Goal: Communication & Community: Answer question/provide support

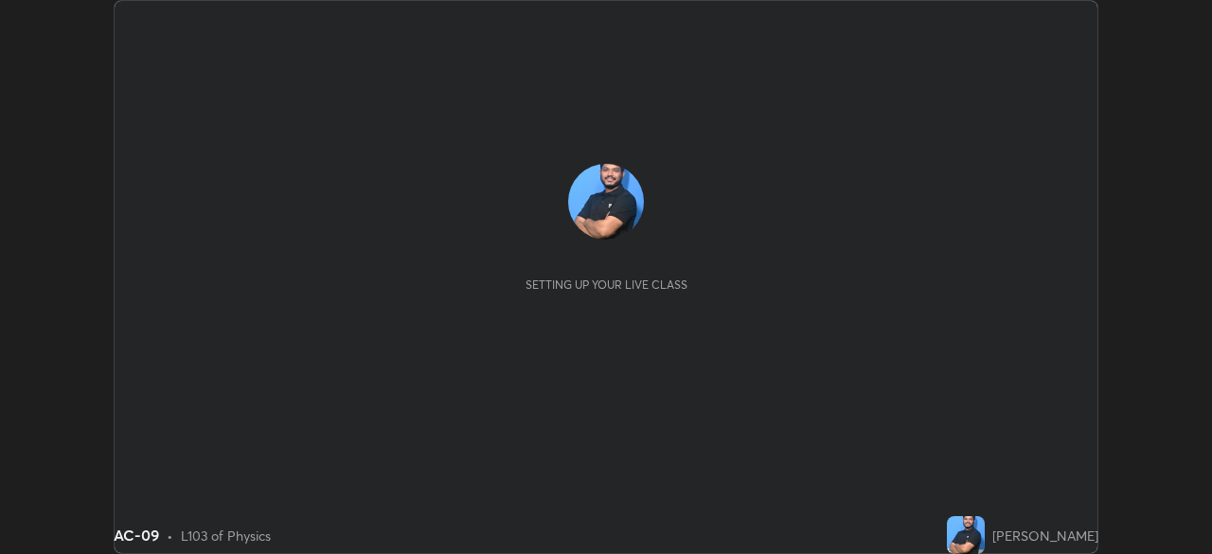
scroll to position [554, 1212]
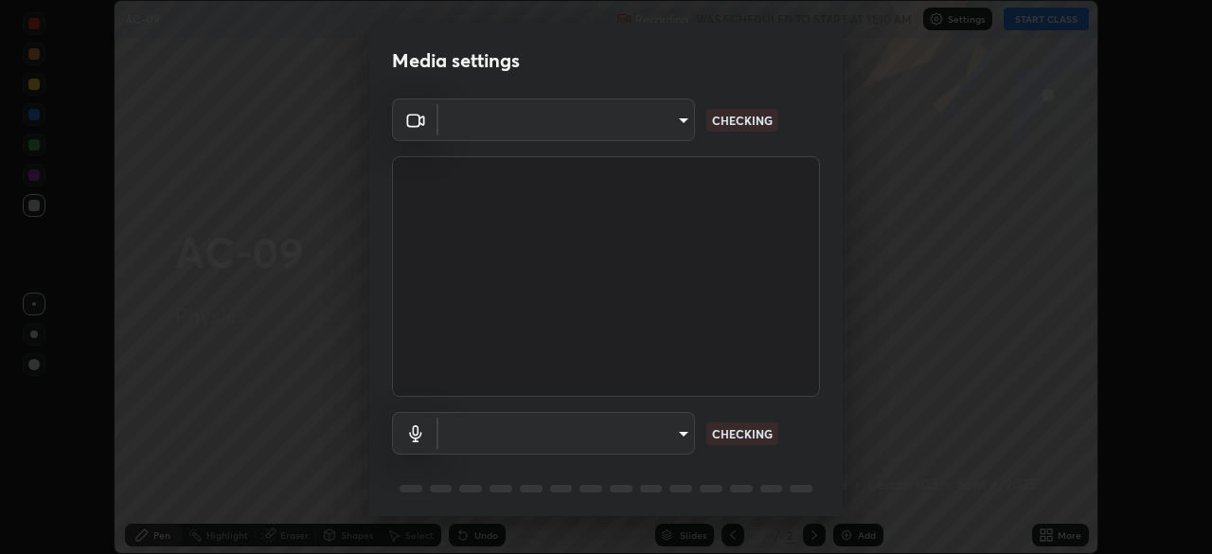
type input "f5ae6119dc4fab334a8cf66c369197aa9d1a3f6993b34b3aeb85a59339566d19"
type input "b6fc27b3cfd9b16c139071b3e43c8616f7c7432b4493bf15a59cfe2aa5dcb19a"
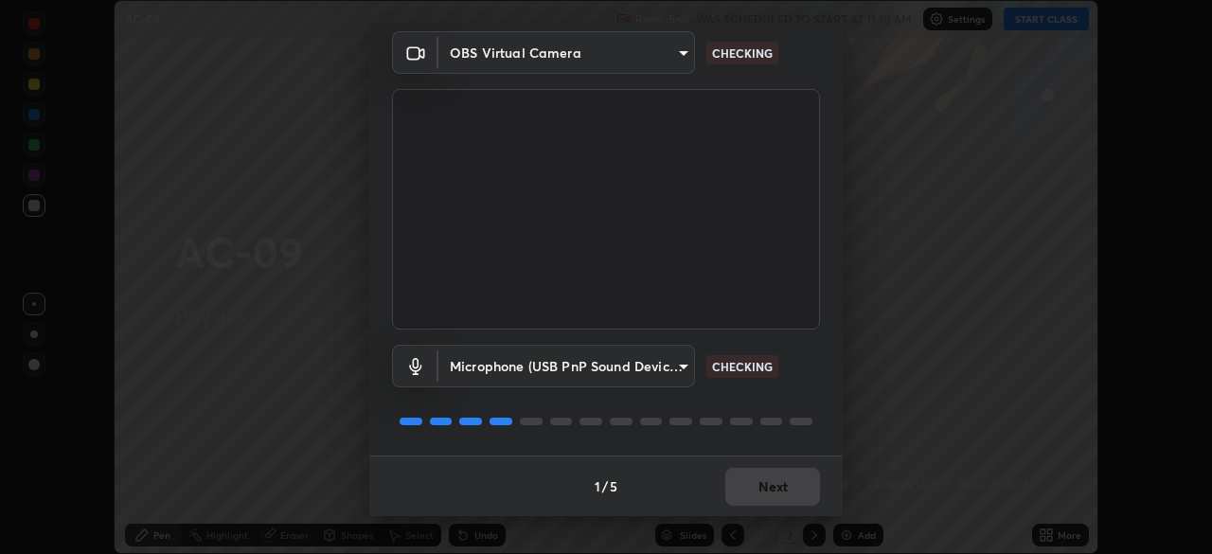
click at [747, 475] on div "1 / 5 Next" at bounding box center [606, 486] width 474 height 61
click at [753, 485] on div "1 / 5 Next" at bounding box center [606, 486] width 474 height 61
click at [757, 478] on div "1 / 5 Next" at bounding box center [606, 486] width 474 height 61
click at [756, 490] on div "1 / 5 Next" at bounding box center [606, 486] width 474 height 61
click at [757, 487] on div "1 / 5 Next" at bounding box center [606, 486] width 474 height 61
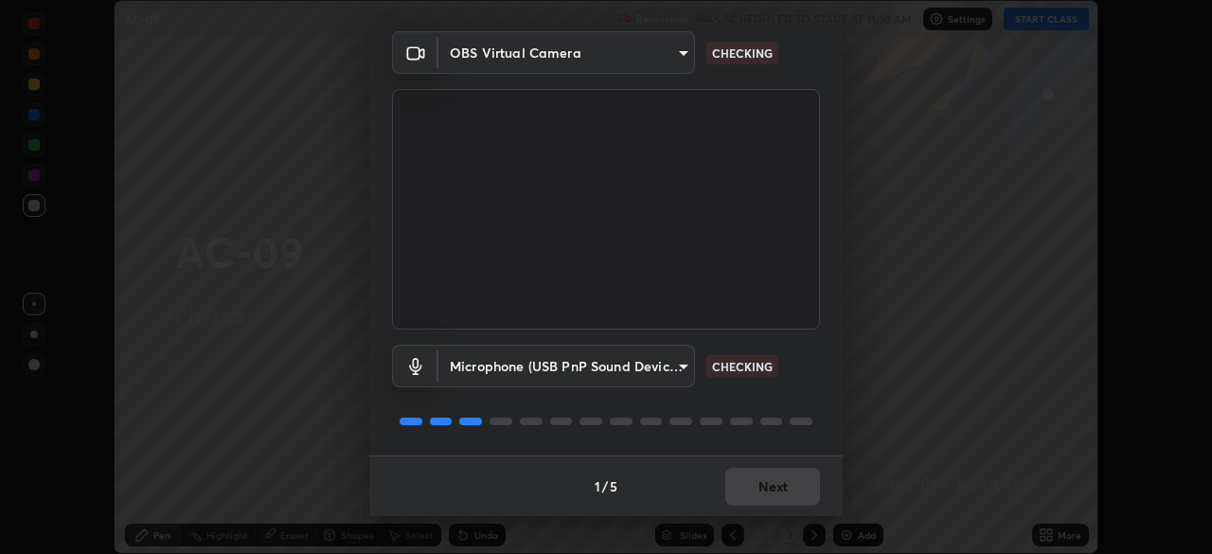
click at [759, 489] on div "1 / 5 Next" at bounding box center [606, 486] width 474 height 61
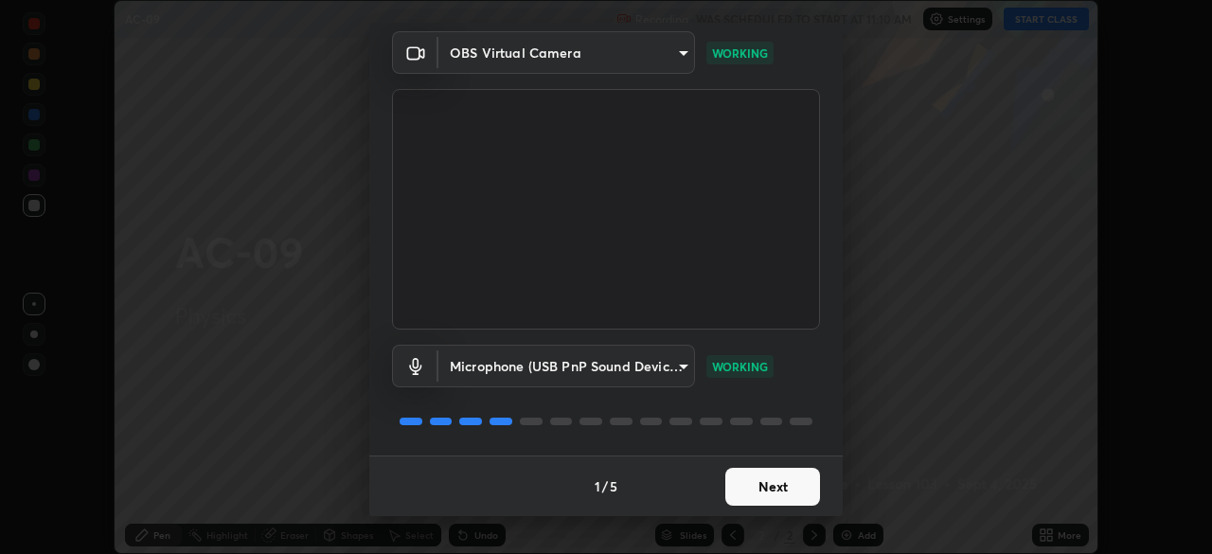
click at [773, 499] on button "Next" at bounding box center [773, 487] width 95 height 38
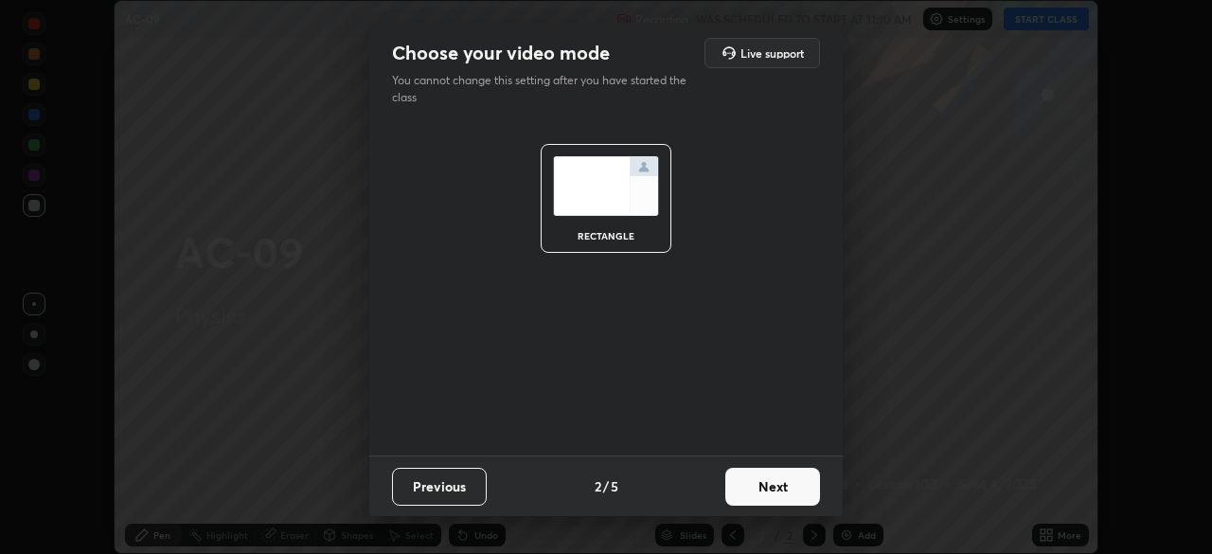
click at [764, 494] on button "Next" at bounding box center [773, 487] width 95 height 38
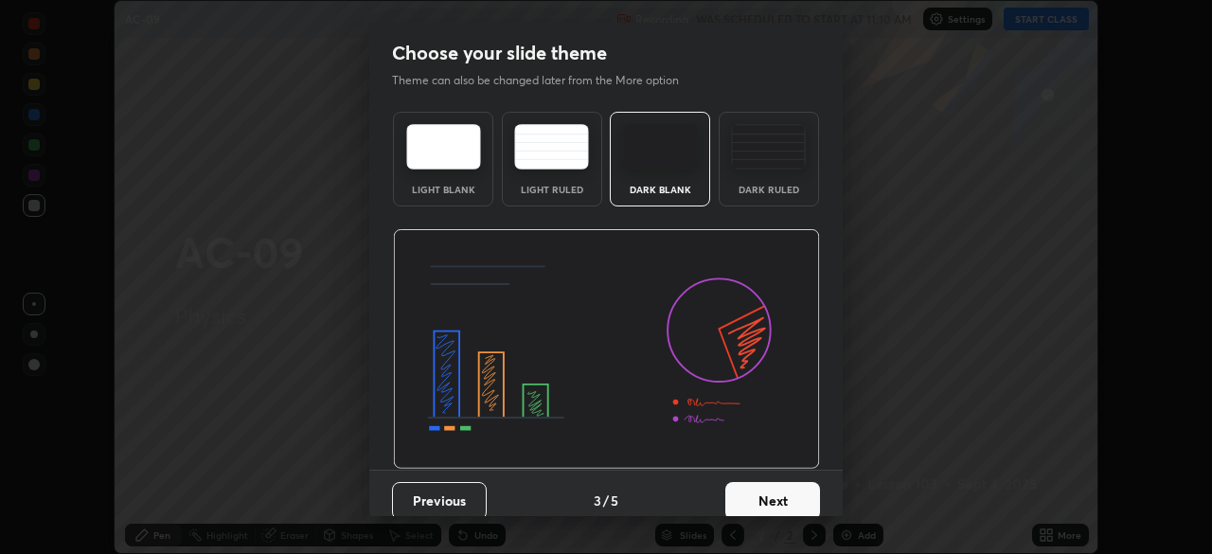
click at [766, 494] on button "Next" at bounding box center [773, 501] width 95 height 38
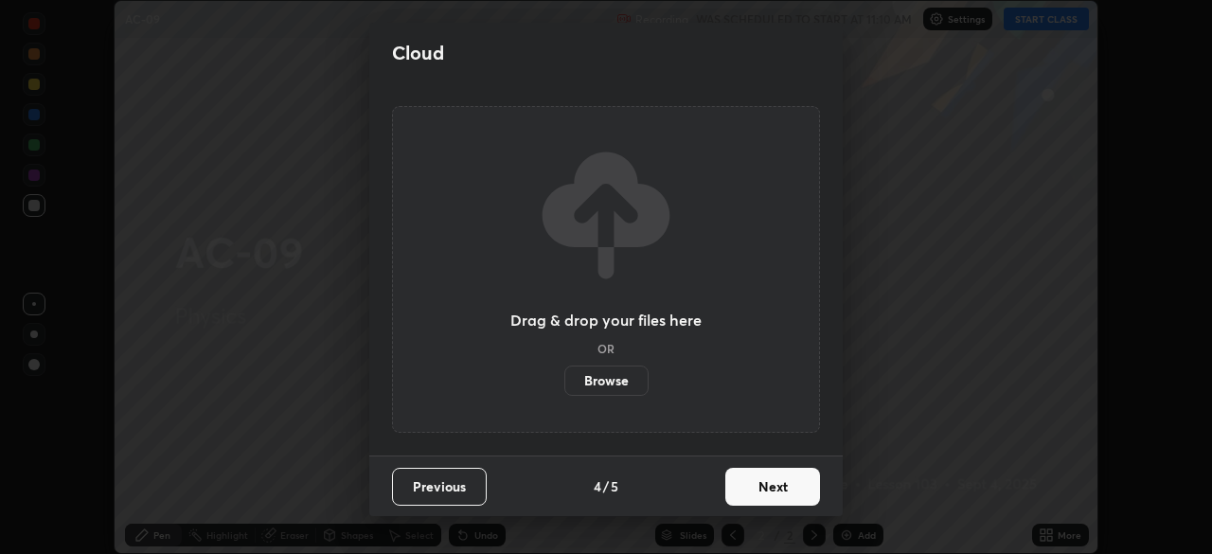
click at [766, 495] on button "Next" at bounding box center [773, 487] width 95 height 38
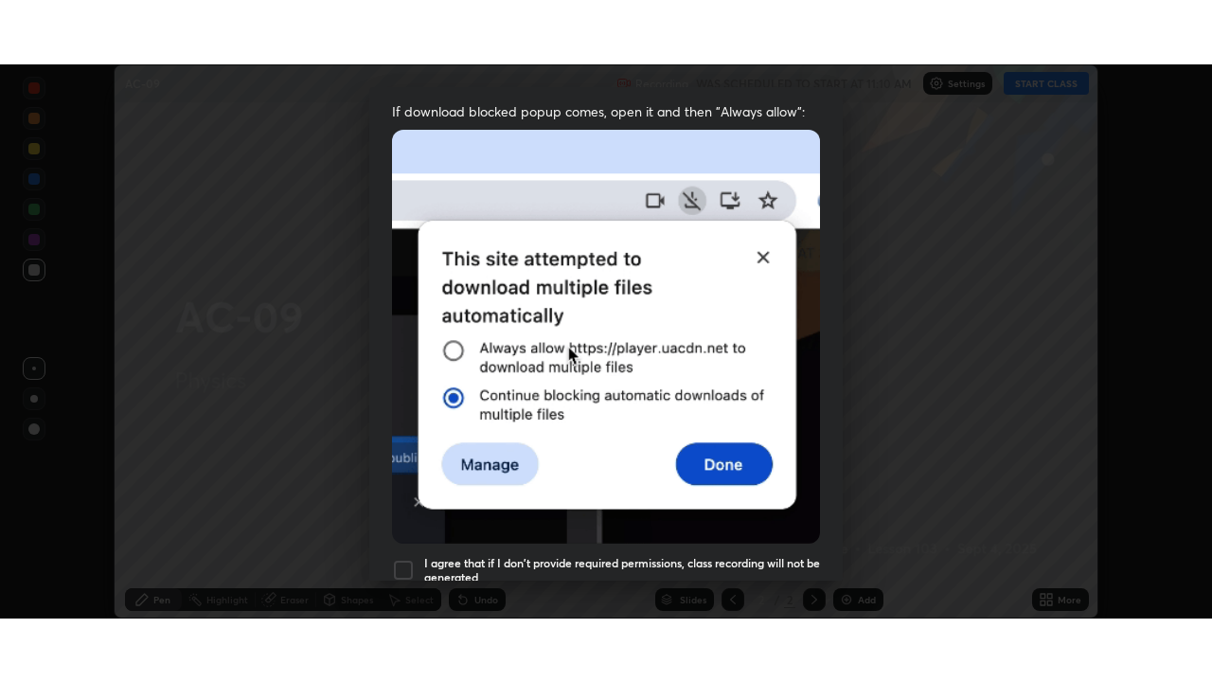
scroll to position [454, 0]
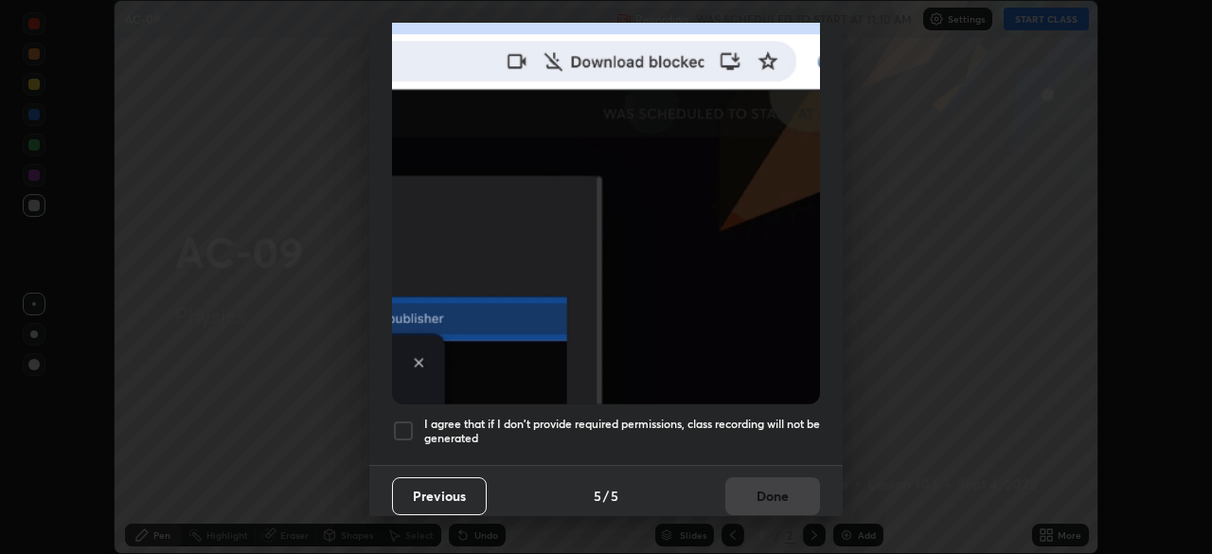
click at [406, 420] on div at bounding box center [403, 431] width 23 height 23
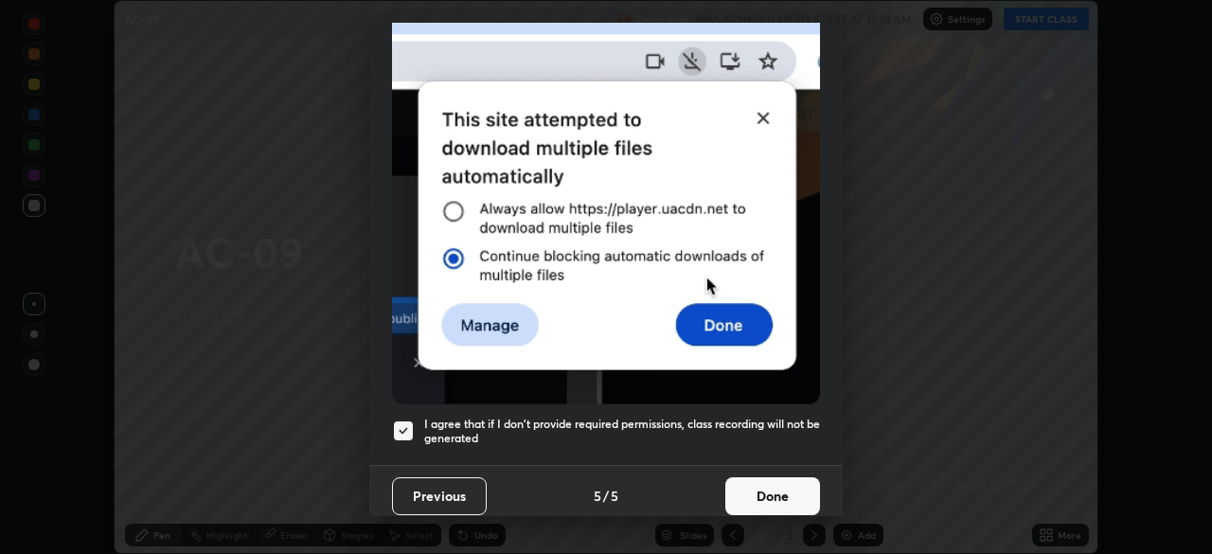
click at [763, 477] on button "Done" at bounding box center [773, 496] width 95 height 38
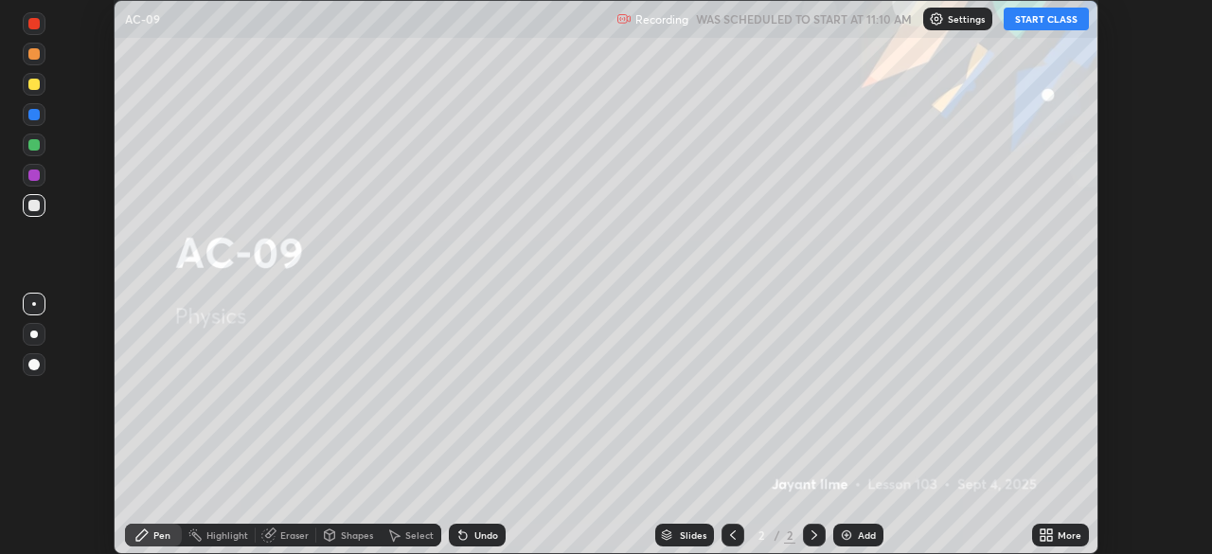
click at [1049, 18] on button "START CLASS" at bounding box center [1046, 19] width 85 height 23
click at [1064, 542] on div "More" at bounding box center [1060, 535] width 57 height 23
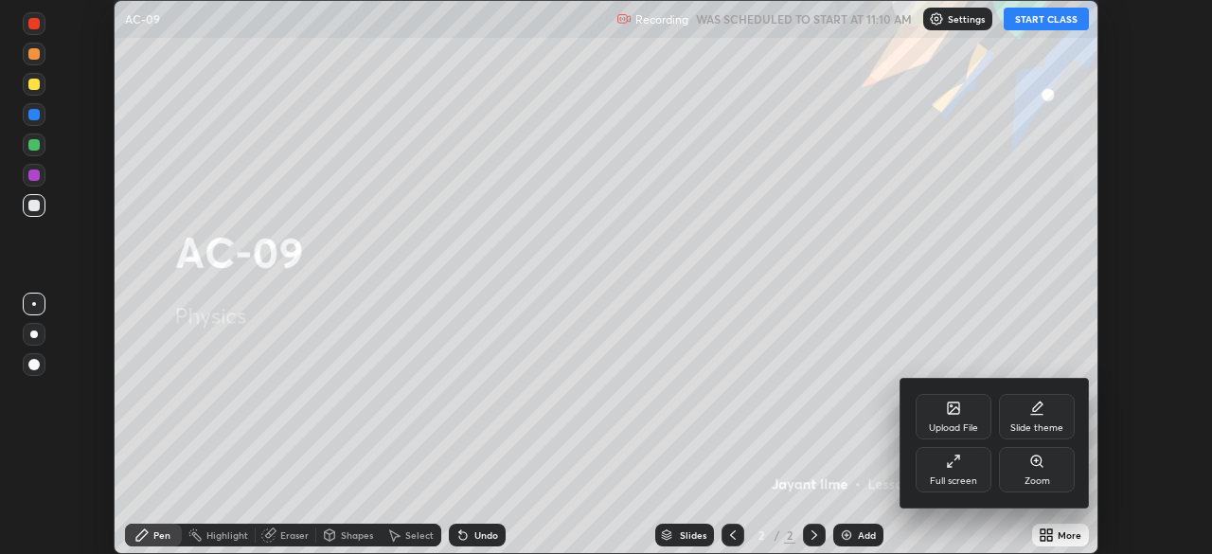
click at [949, 481] on div "Full screen" at bounding box center [953, 480] width 47 height 9
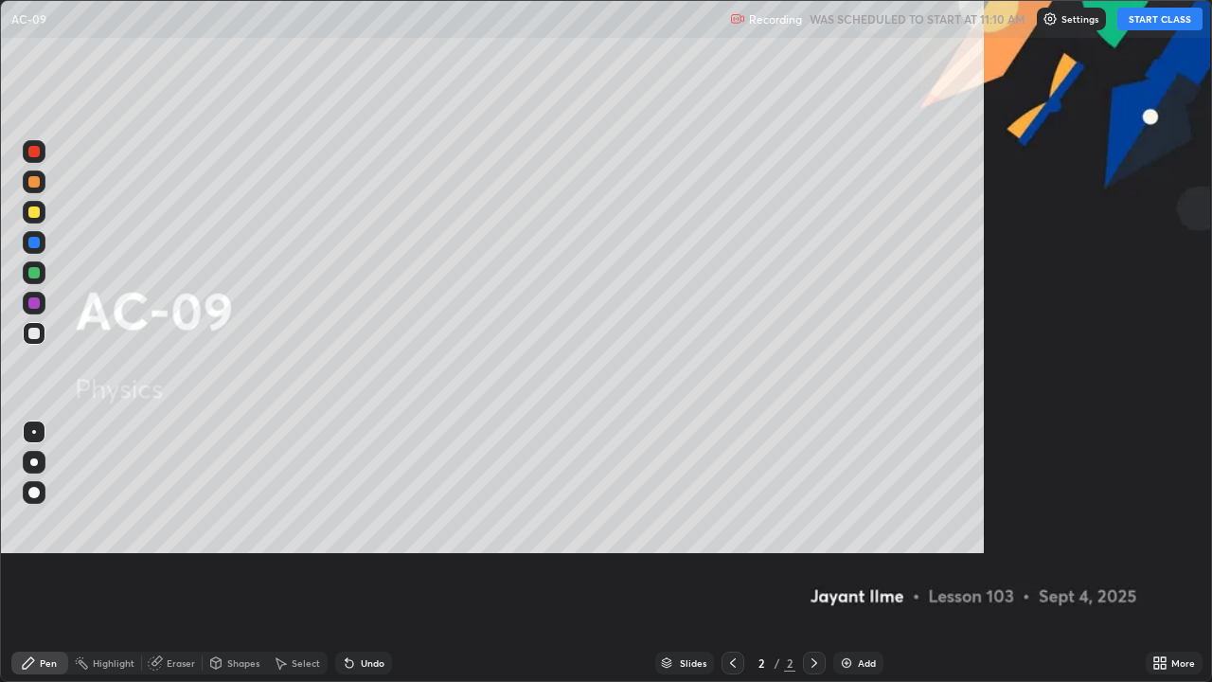
scroll to position [682, 1212]
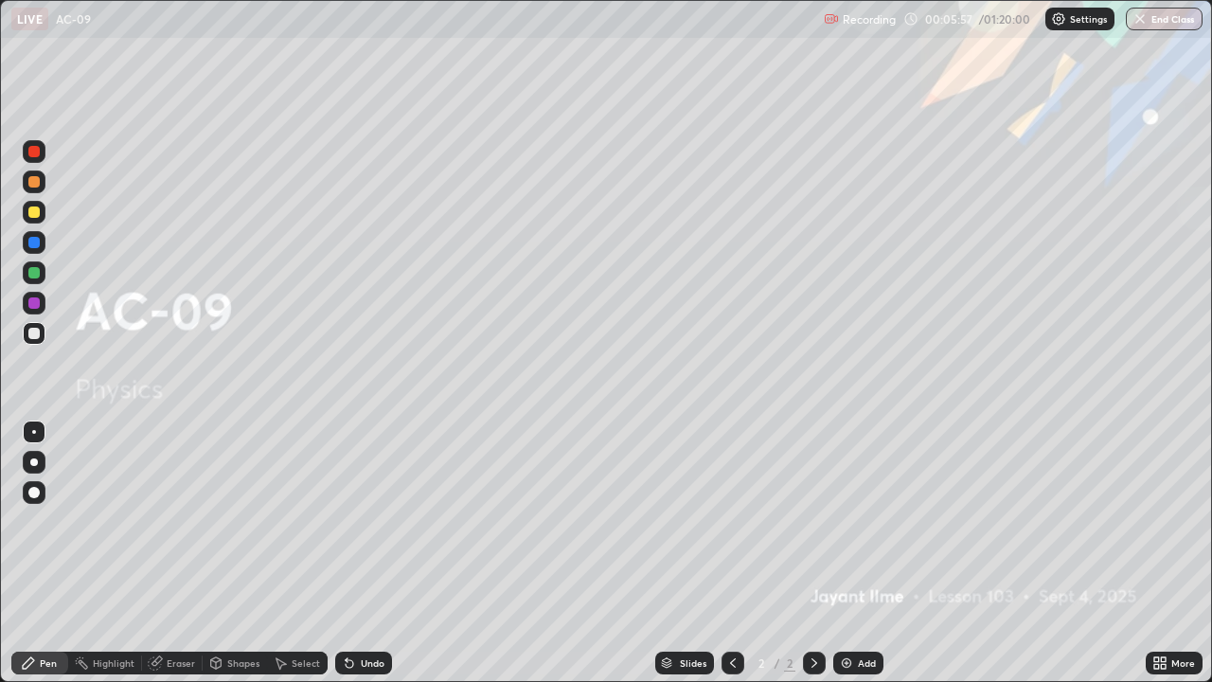
click at [40, 501] on div at bounding box center [34, 492] width 23 height 23
click at [853, 553] on div "Add" at bounding box center [859, 663] width 50 height 23
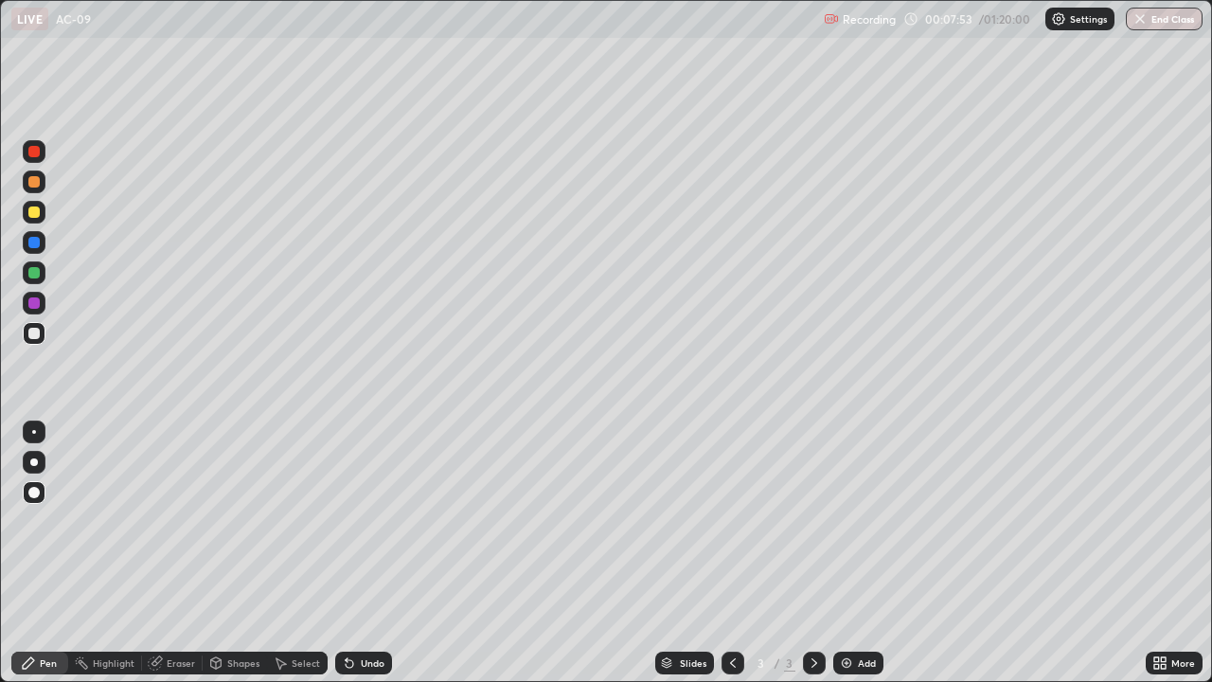
click at [853, 553] on div "Add" at bounding box center [859, 663] width 50 height 23
click at [34, 217] on div at bounding box center [33, 211] width 11 height 11
click at [33, 332] on div at bounding box center [33, 333] width 11 height 11
click at [36, 223] on div at bounding box center [34, 212] width 23 height 23
click at [38, 332] on div at bounding box center [33, 333] width 11 height 11
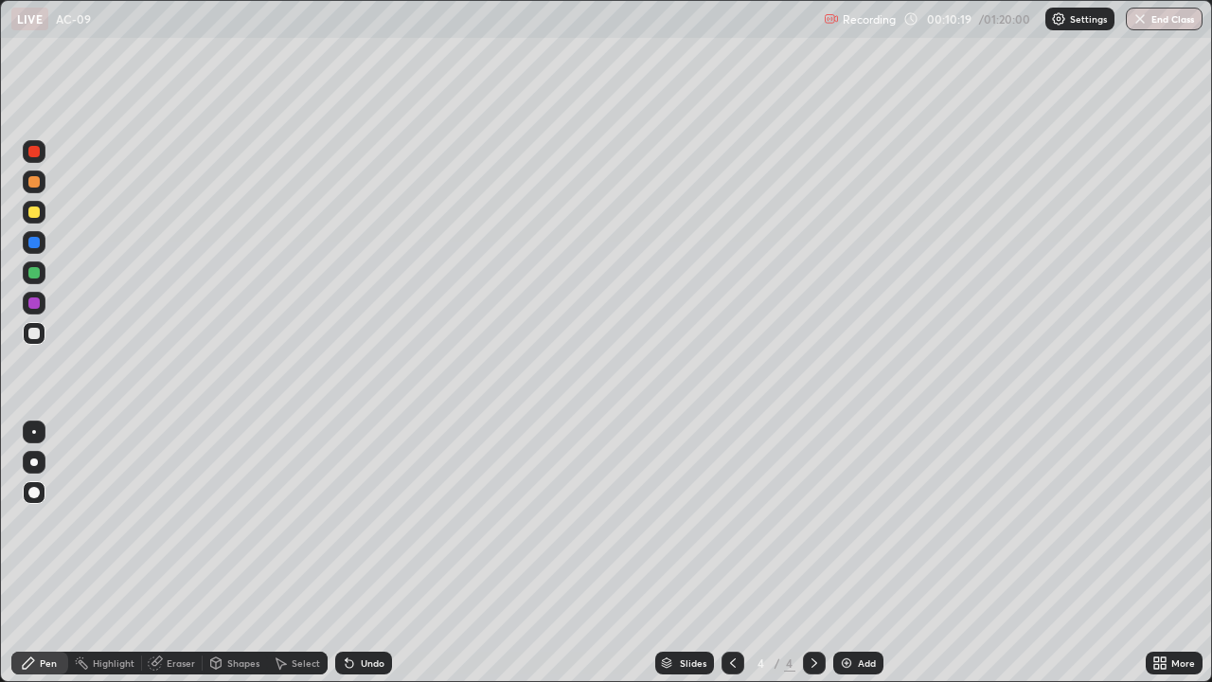
click at [32, 213] on div at bounding box center [33, 211] width 11 height 11
click at [39, 275] on div at bounding box center [33, 272] width 11 height 11
click at [361, 553] on div "Undo" at bounding box center [373, 662] width 24 height 9
click at [39, 341] on div at bounding box center [34, 333] width 23 height 23
click at [37, 336] on div at bounding box center [33, 333] width 11 height 11
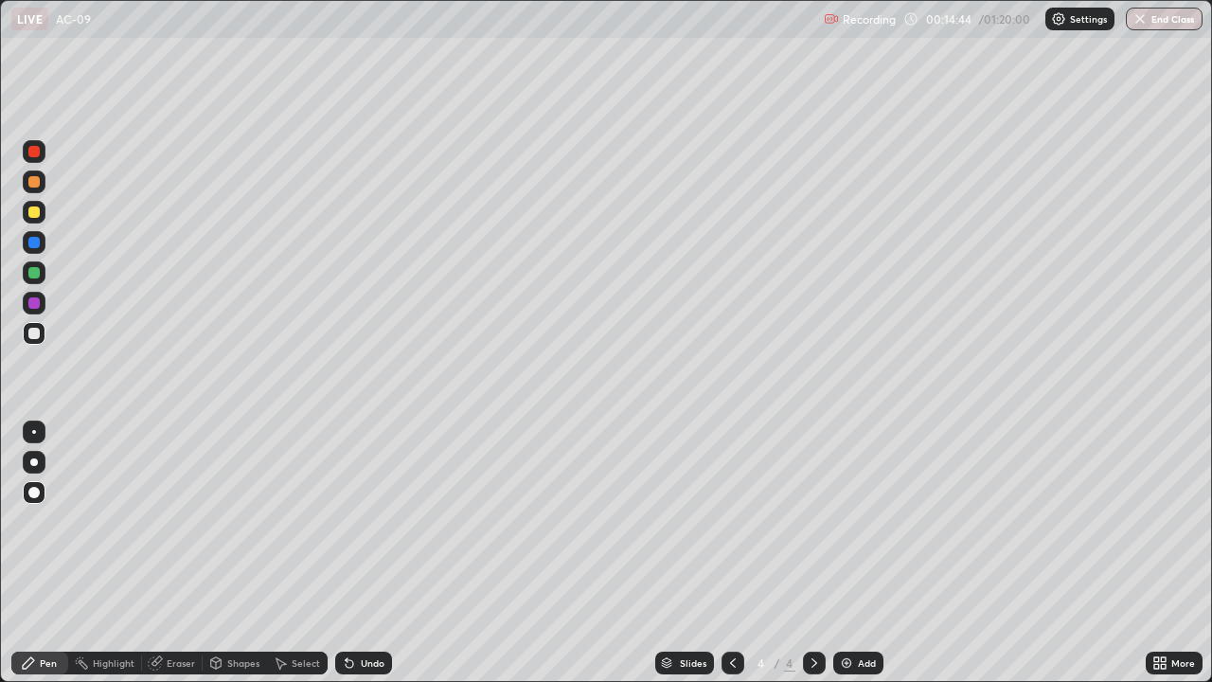
click at [33, 243] on div at bounding box center [33, 242] width 11 height 11
click at [33, 337] on div at bounding box center [33, 333] width 11 height 11
click at [168, 553] on div "Eraser" at bounding box center [181, 662] width 28 height 9
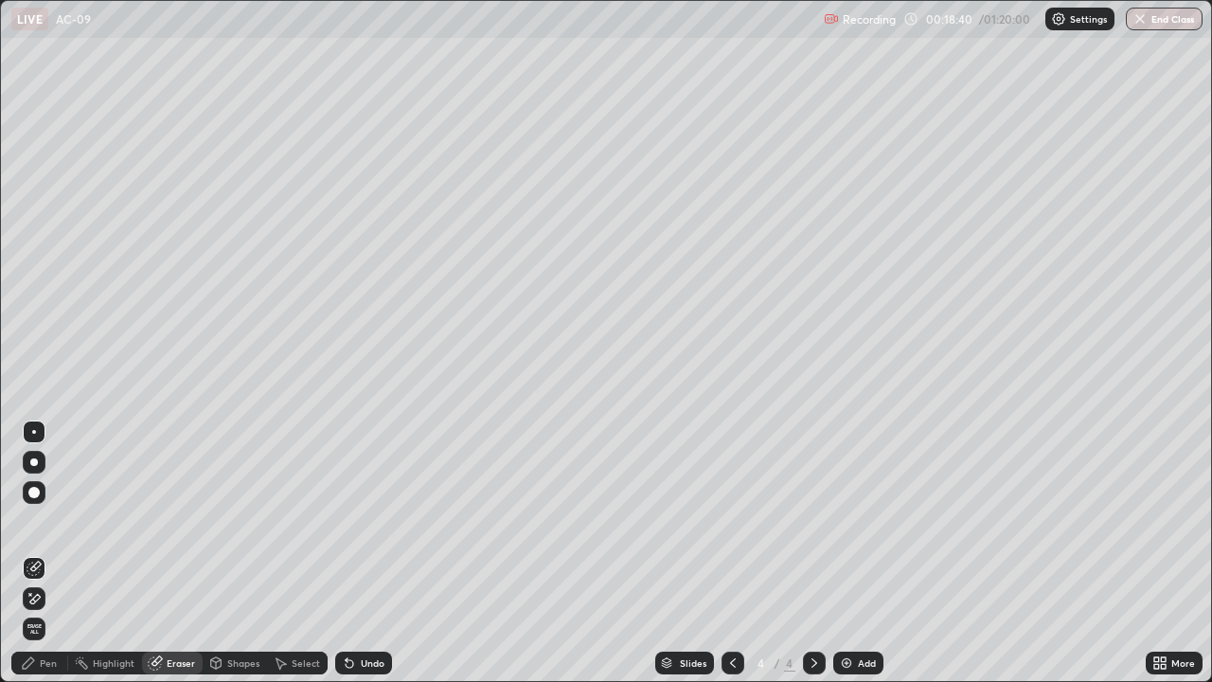
click at [40, 553] on div "Pen" at bounding box center [48, 662] width 17 height 9
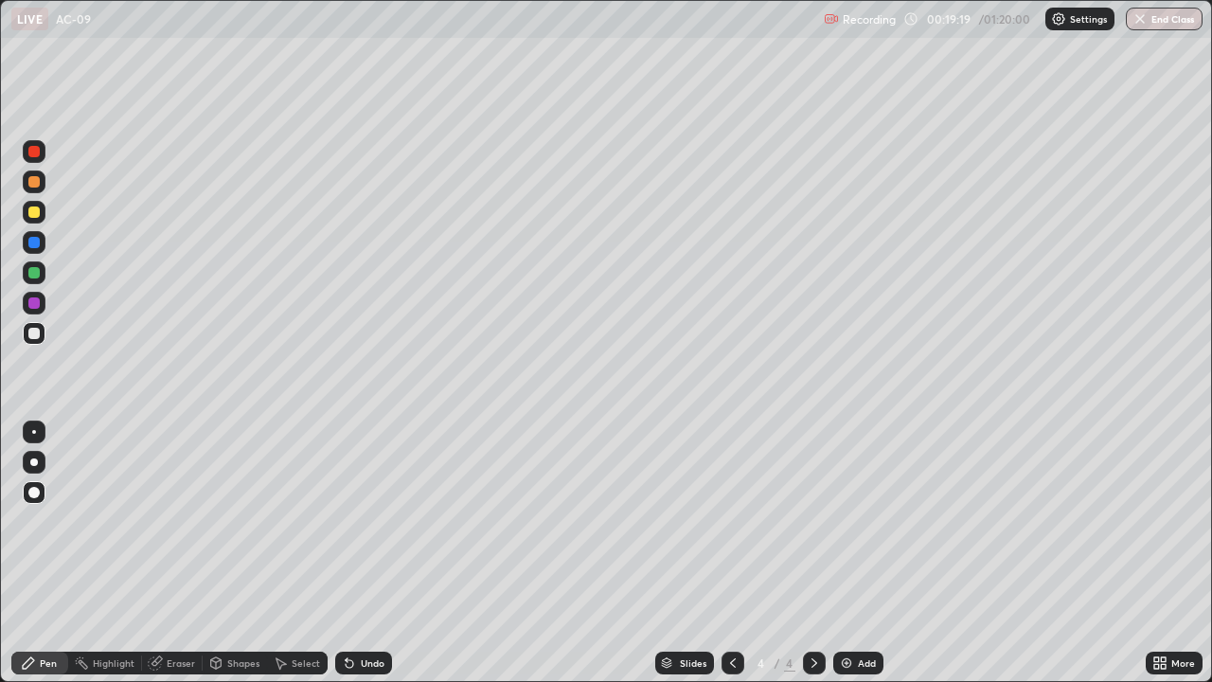
click at [35, 274] on div at bounding box center [33, 272] width 11 height 11
click at [855, 553] on div "Add" at bounding box center [859, 663] width 50 height 23
click at [36, 212] on div at bounding box center [33, 211] width 11 height 11
click at [35, 330] on div at bounding box center [33, 333] width 11 height 11
click at [361, 553] on div "Undo" at bounding box center [373, 662] width 24 height 9
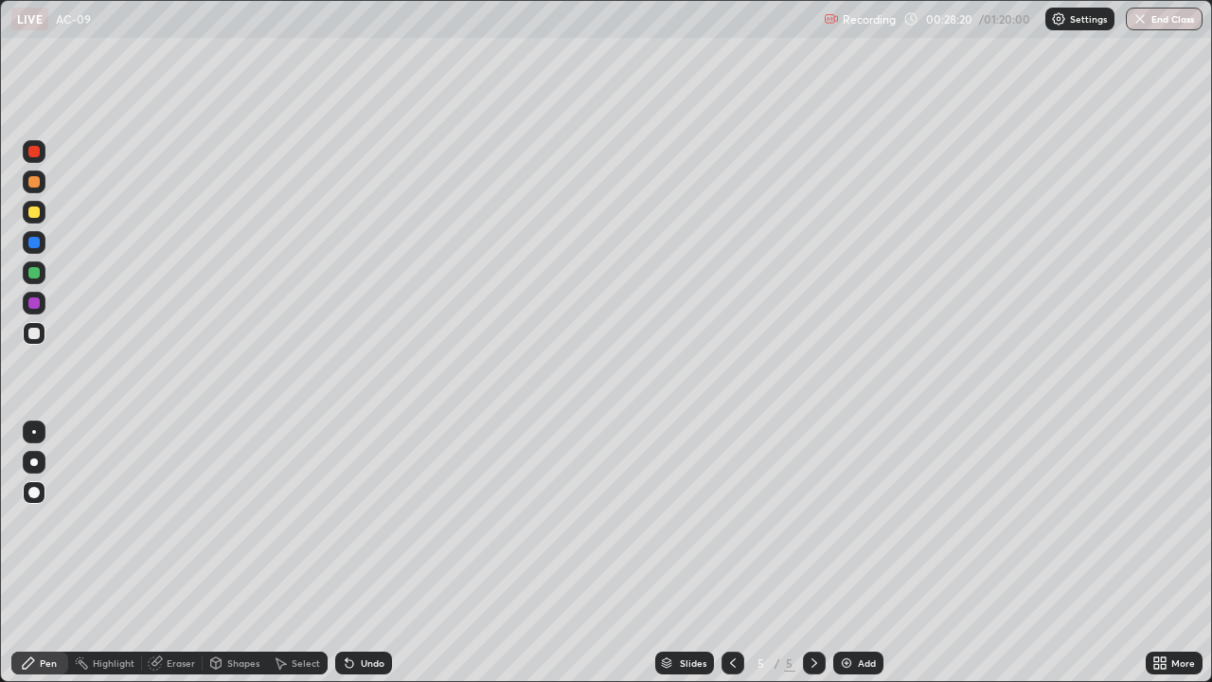
click at [30, 276] on div at bounding box center [33, 272] width 11 height 11
click at [33, 340] on div at bounding box center [34, 333] width 23 height 23
click at [35, 212] on div at bounding box center [33, 211] width 11 height 11
click at [32, 273] on div at bounding box center [33, 272] width 11 height 11
click at [218, 553] on icon at bounding box center [216, 662] width 10 height 11
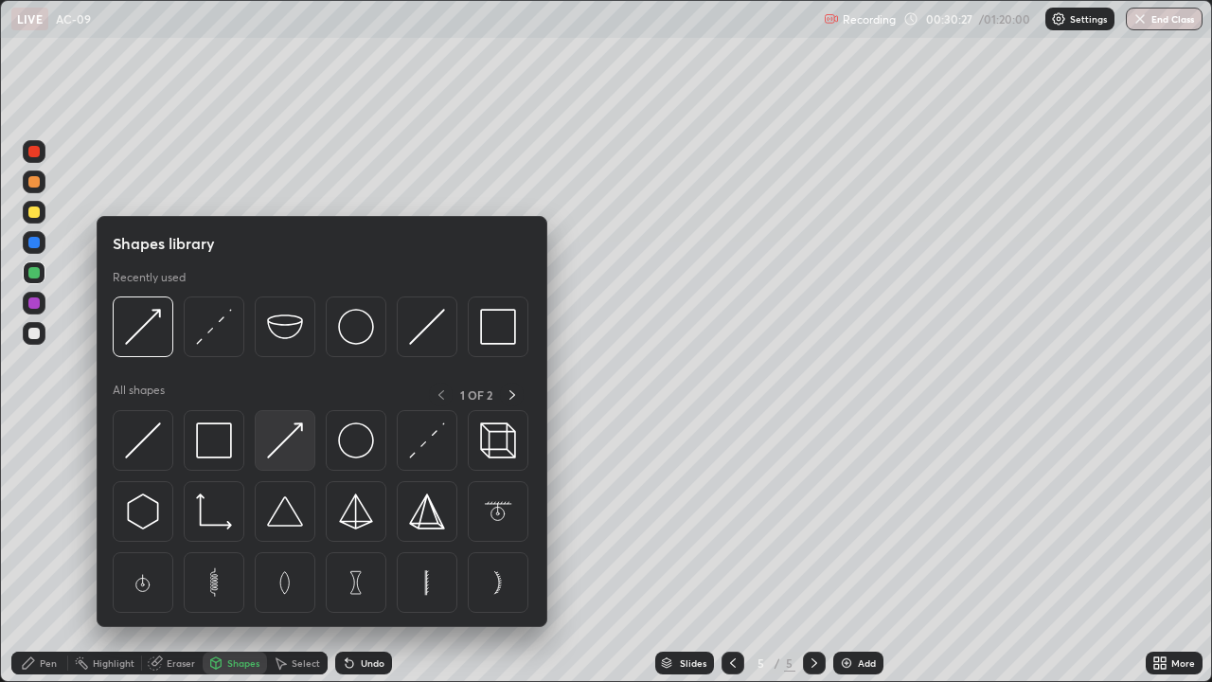
click at [289, 440] on img at bounding box center [285, 440] width 36 height 36
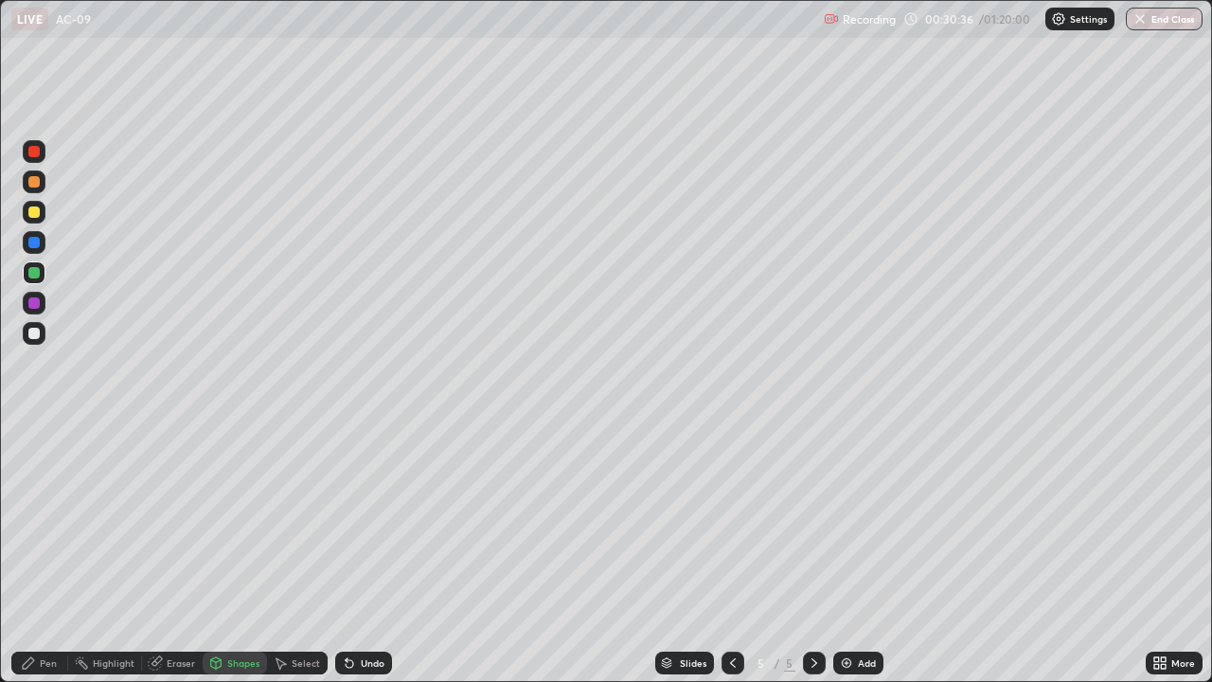
click at [44, 553] on div "Pen" at bounding box center [48, 662] width 17 height 9
click at [32, 333] on div at bounding box center [33, 333] width 11 height 11
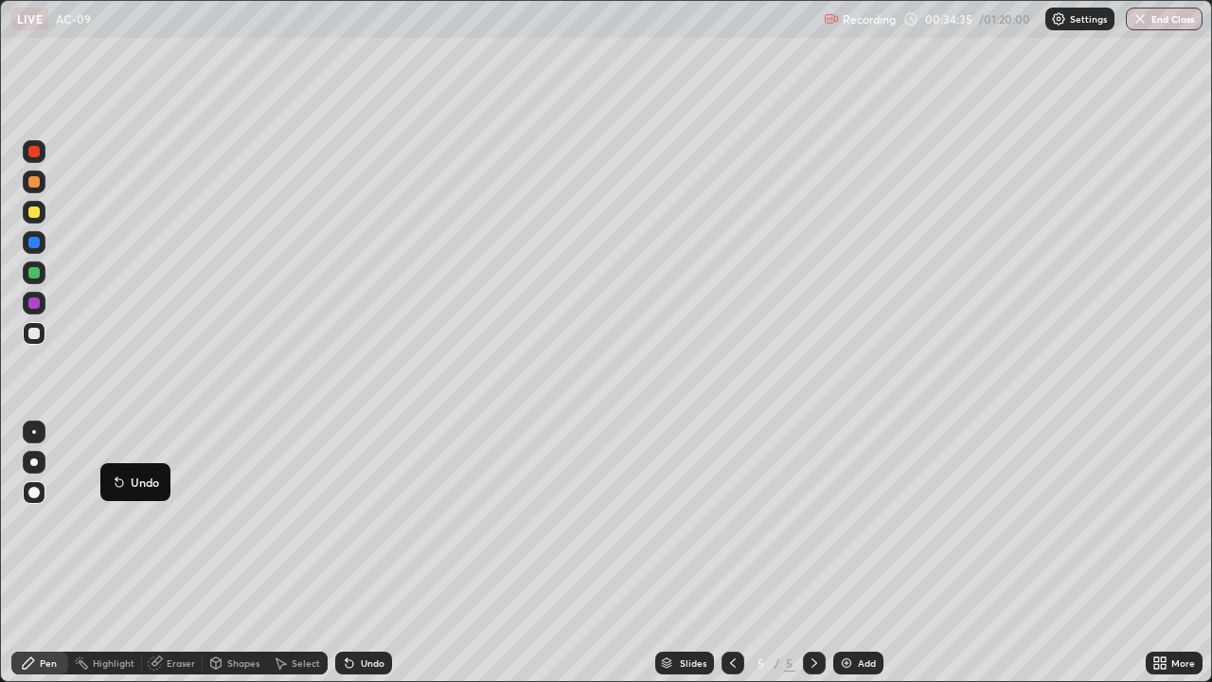
click at [23, 553] on div at bounding box center [34, 530] width 30 height 227
click at [729, 553] on div at bounding box center [733, 663] width 23 height 38
click at [813, 553] on icon at bounding box center [814, 662] width 15 height 15
click at [844, 553] on img at bounding box center [846, 662] width 15 height 15
click at [32, 273] on div at bounding box center [33, 272] width 11 height 11
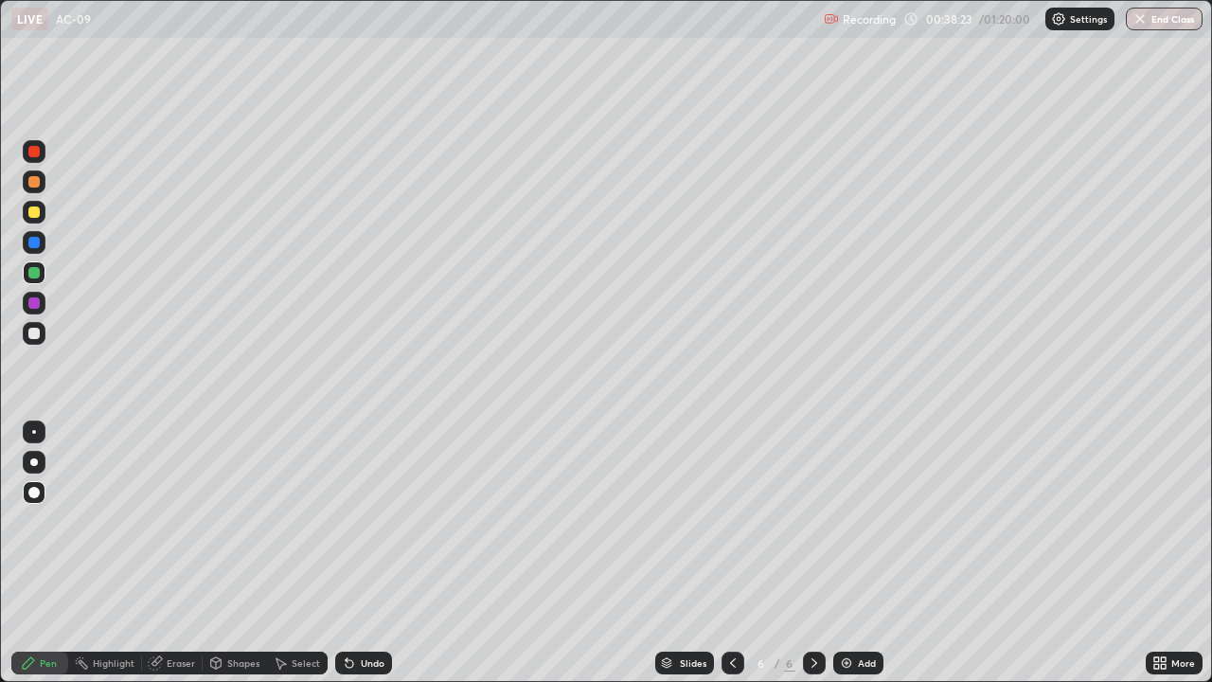
click at [32, 340] on div at bounding box center [34, 333] width 23 height 23
click at [39, 217] on div at bounding box center [34, 212] width 23 height 23
click at [854, 553] on div "Add" at bounding box center [859, 663] width 50 height 23
click at [35, 336] on div at bounding box center [33, 333] width 11 height 11
click at [363, 553] on div "Undo" at bounding box center [363, 663] width 57 height 23
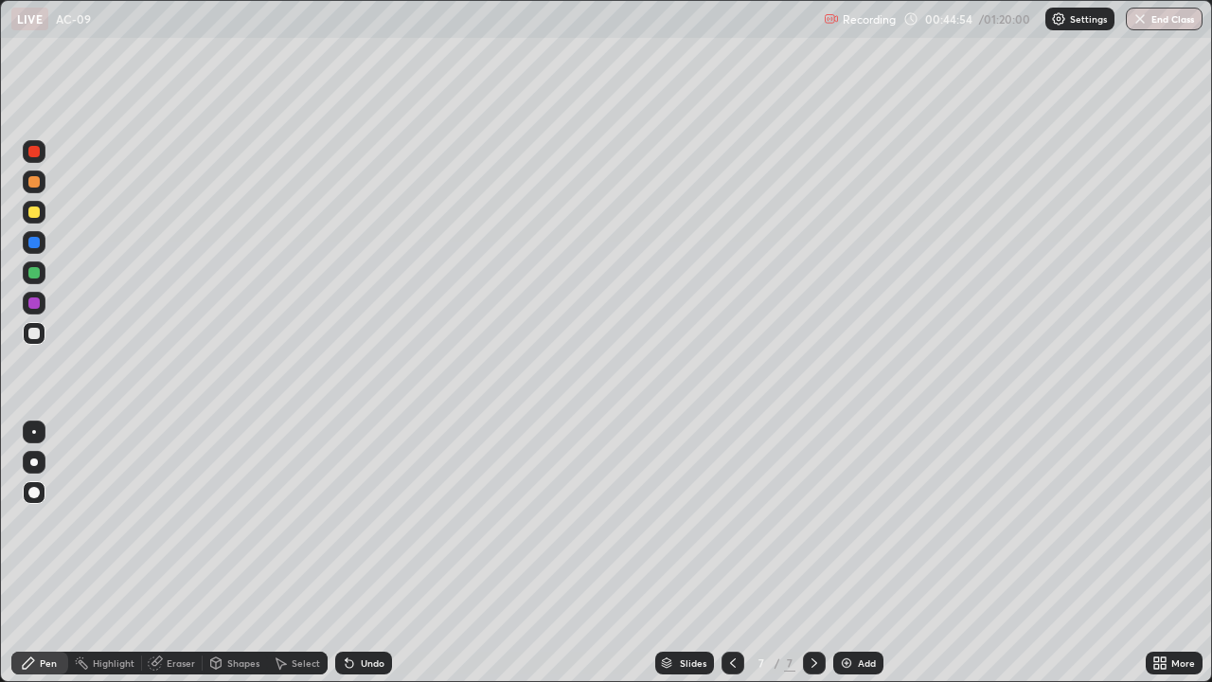
click at [367, 553] on div "Undo" at bounding box center [363, 663] width 57 height 23
click at [362, 553] on div "Undo" at bounding box center [363, 663] width 57 height 23
click at [366, 553] on div "Undo" at bounding box center [363, 663] width 57 height 23
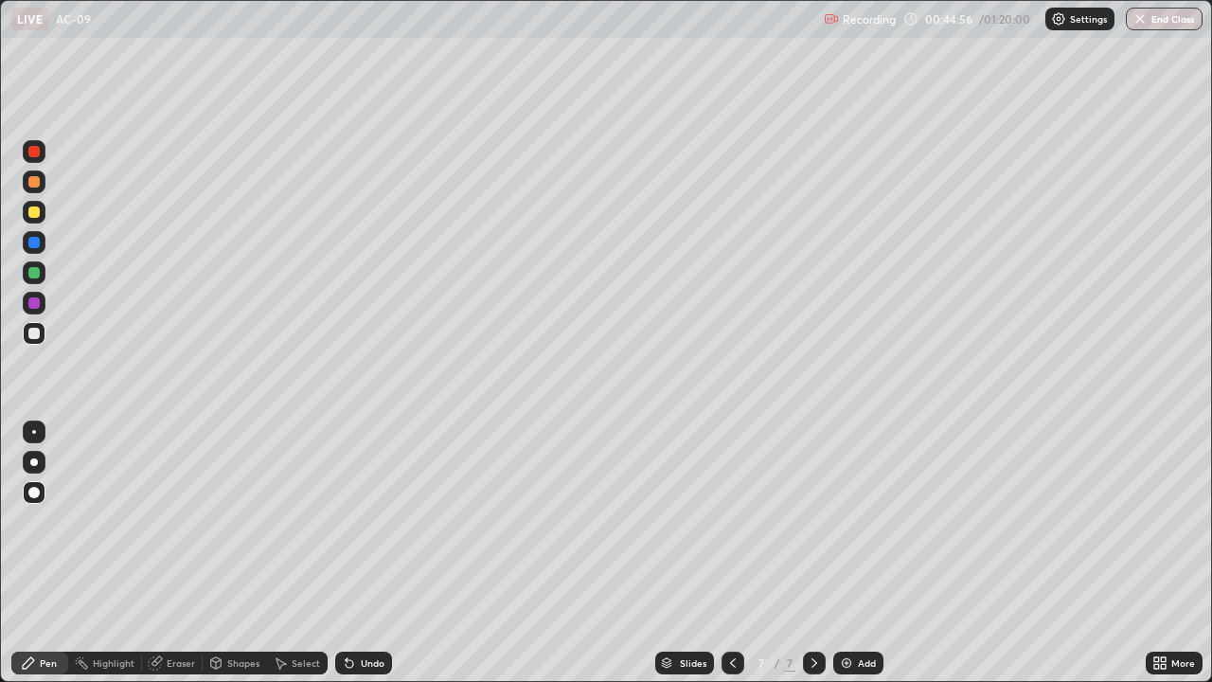
click at [360, 553] on div "Undo" at bounding box center [363, 663] width 57 height 23
click at [368, 553] on div "Undo" at bounding box center [373, 662] width 24 height 9
click at [367, 553] on div "Undo" at bounding box center [373, 662] width 24 height 9
click at [364, 553] on div "Undo" at bounding box center [363, 663] width 57 height 23
click at [363, 553] on div "Undo" at bounding box center [373, 662] width 24 height 9
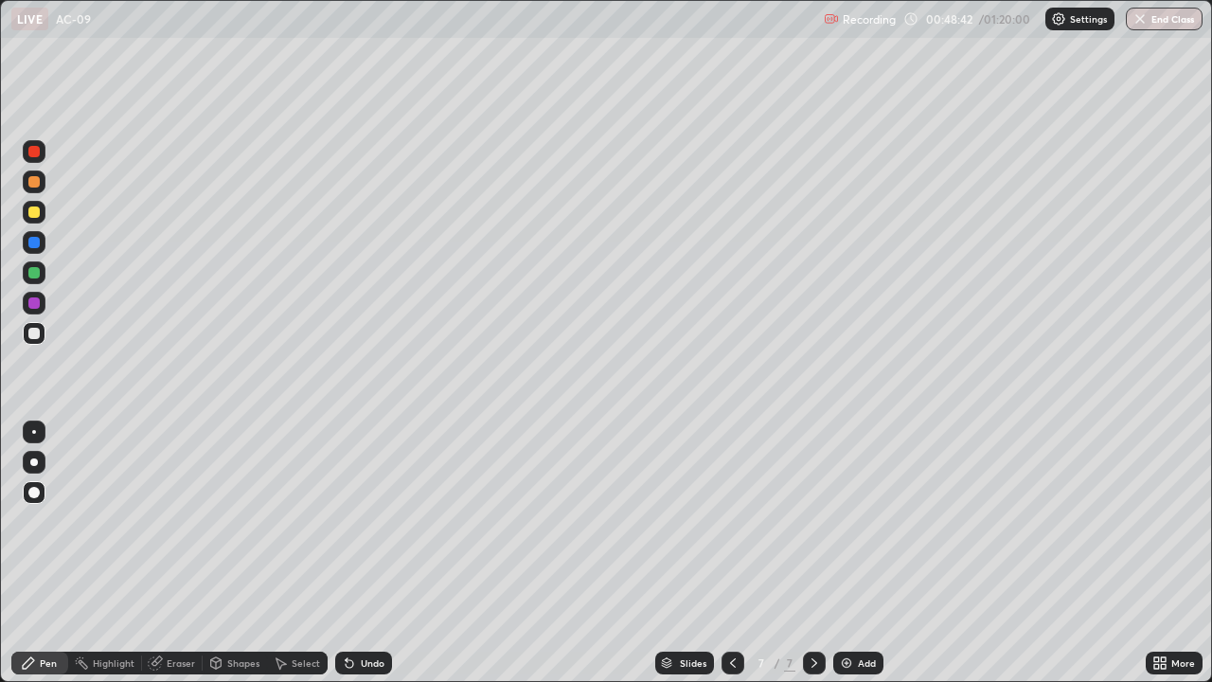
click at [852, 553] on img at bounding box center [846, 662] width 15 height 15
click at [37, 212] on div at bounding box center [33, 211] width 11 height 11
click at [36, 335] on div at bounding box center [33, 333] width 11 height 11
click at [386, 553] on div "Undo" at bounding box center [363, 663] width 57 height 23
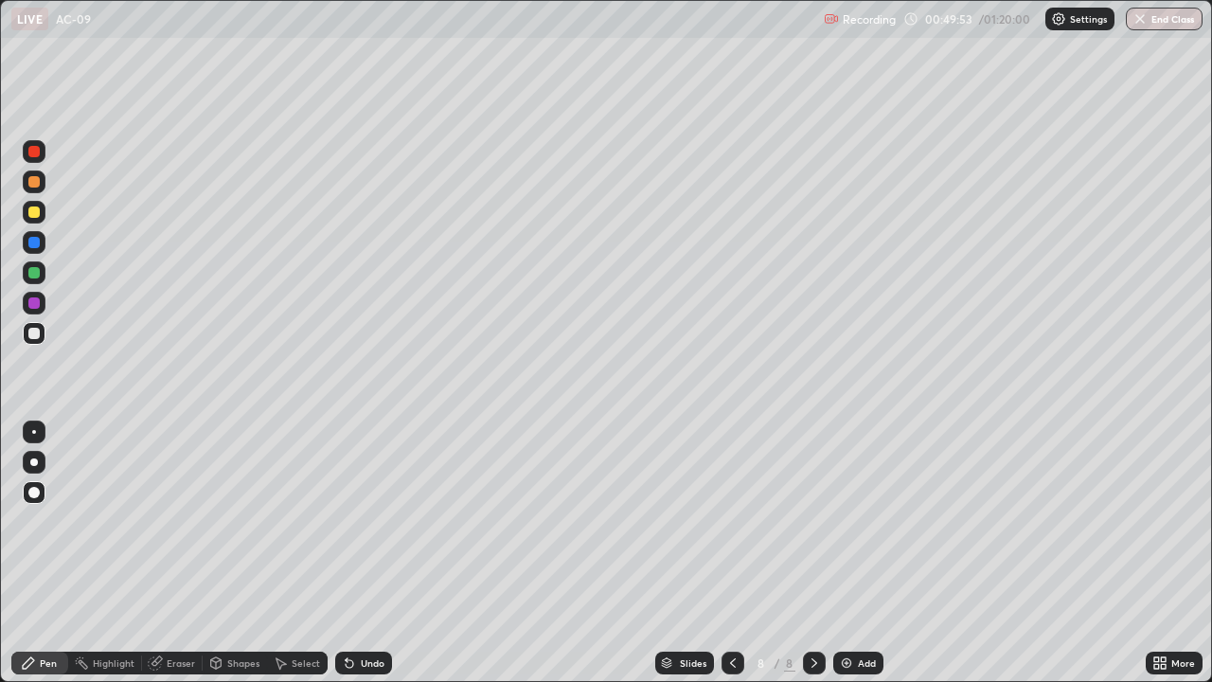
click at [362, 553] on div "Undo" at bounding box center [373, 662] width 24 height 9
click at [171, 553] on div "Eraser" at bounding box center [181, 662] width 28 height 9
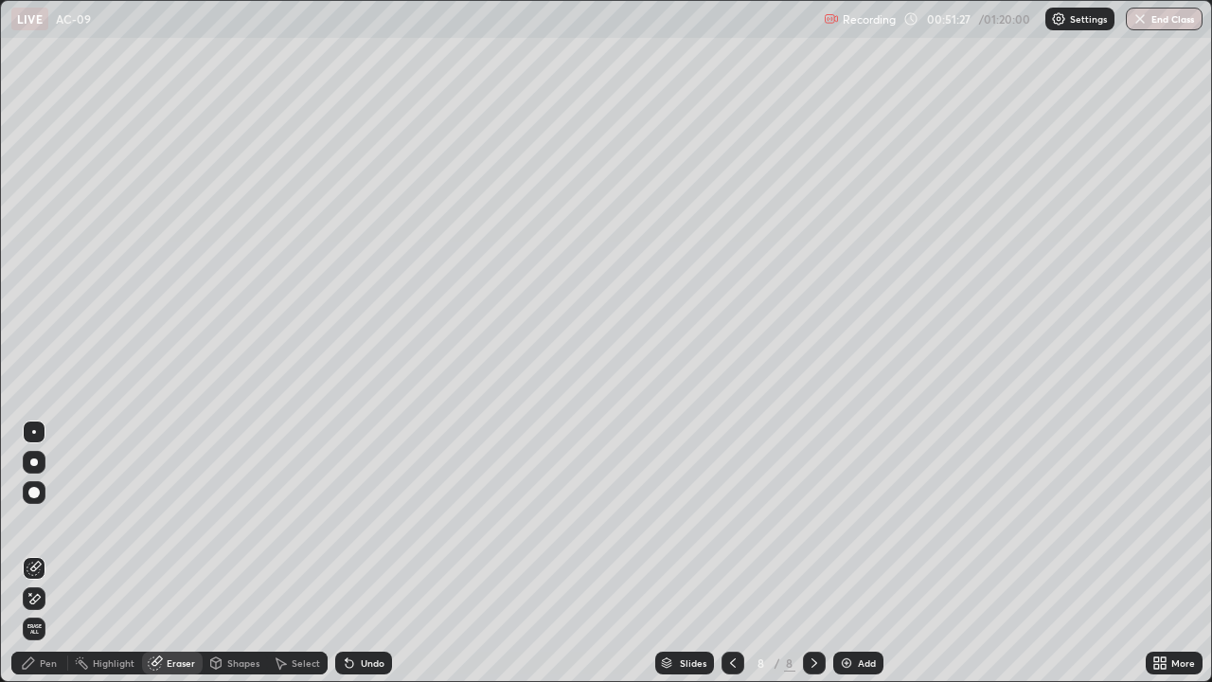
click at [38, 553] on div "Pen" at bounding box center [39, 663] width 57 height 23
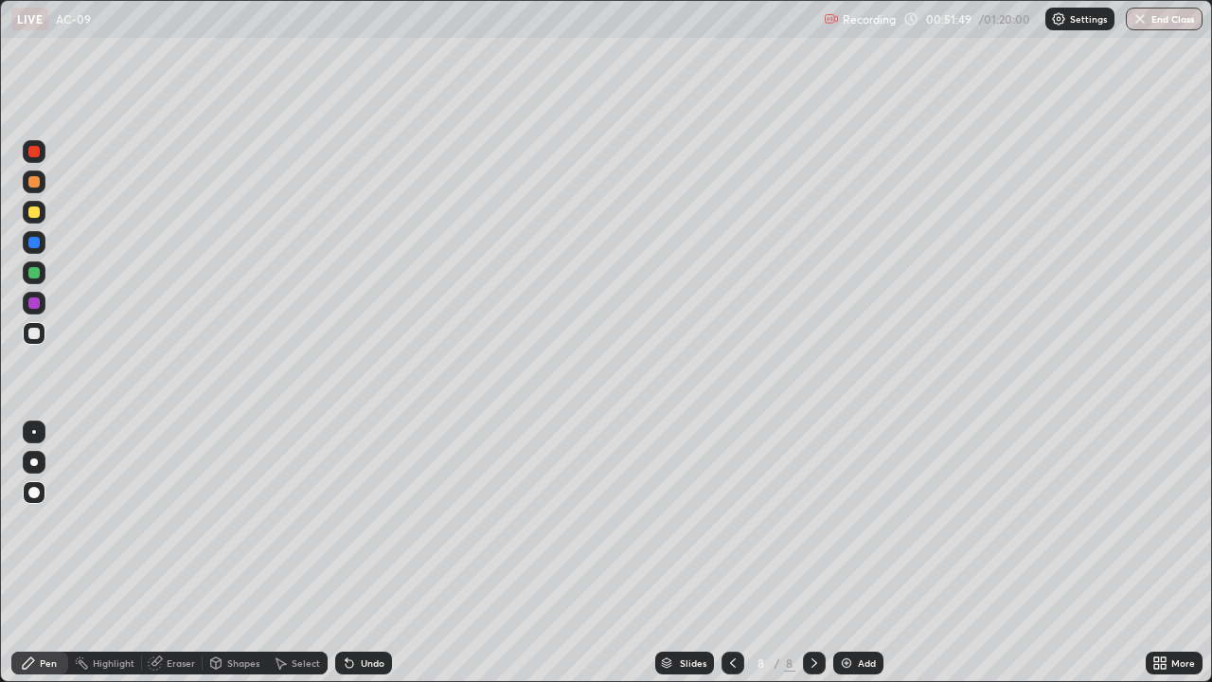
click at [39, 276] on div at bounding box center [33, 272] width 11 height 11
click at [43, 338] on div at bounding box center [34, 333] width 23 height 23
click at [33, 268] on div at bounding box center [33, 272] width 11 height 11
click at [34, 334] on div at bounding box center [33, 333] width 11 height 11
click at [722, 553] on div at bounding box center [733, 663] width 23 height 23
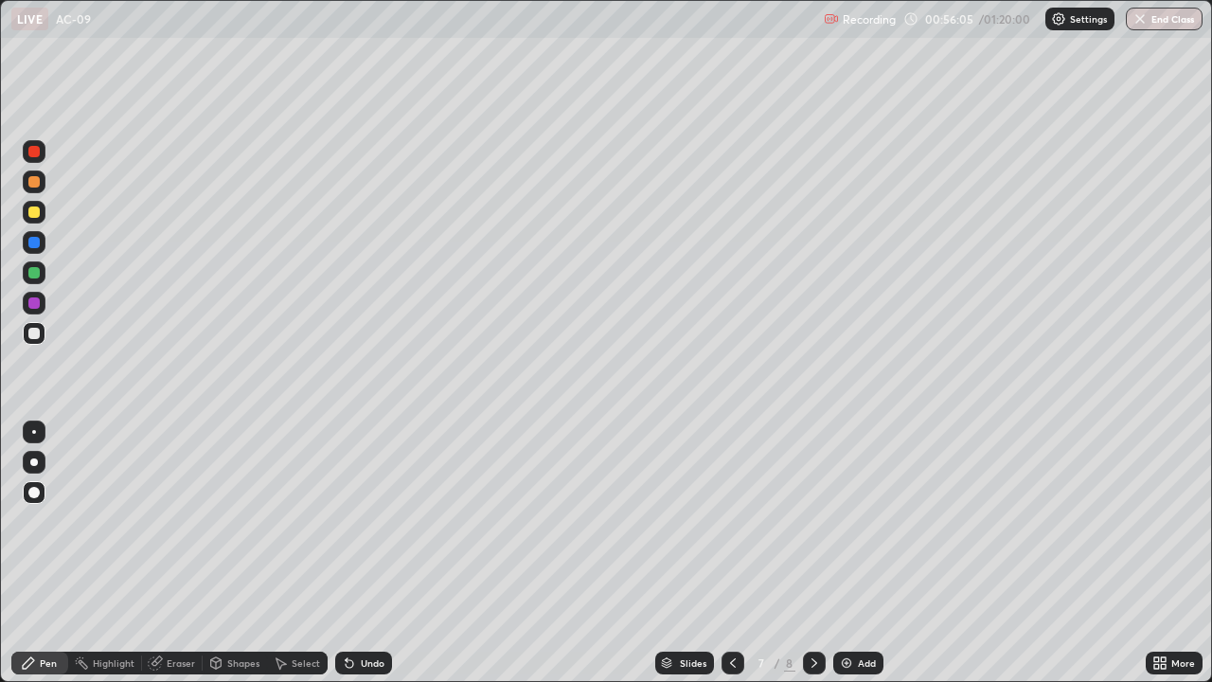
click at [731, 553] on icon at bounding box center [733, 662] width 15 height 15
click at [813, 553] on icon at bounding box center [814, 662] width 15 height 15
click at [731, 553] on icon at bounding box center [733, 662] width 15 height 15
click at [711, 553] on div "Slides" at bounding box center [684, 663] width 59 height 23
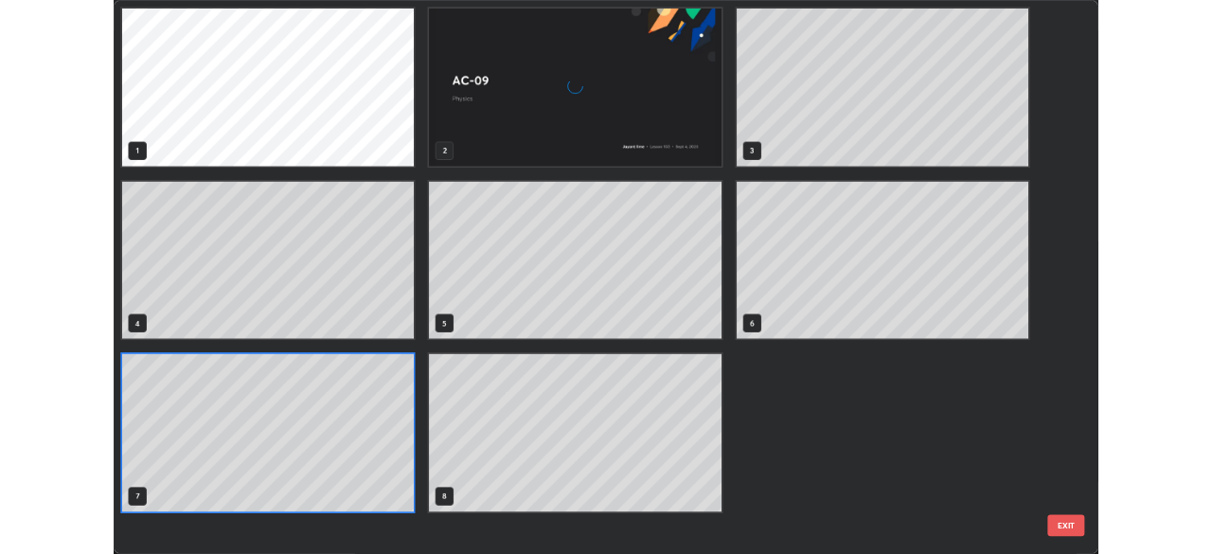
scroll to position [674, 1201]
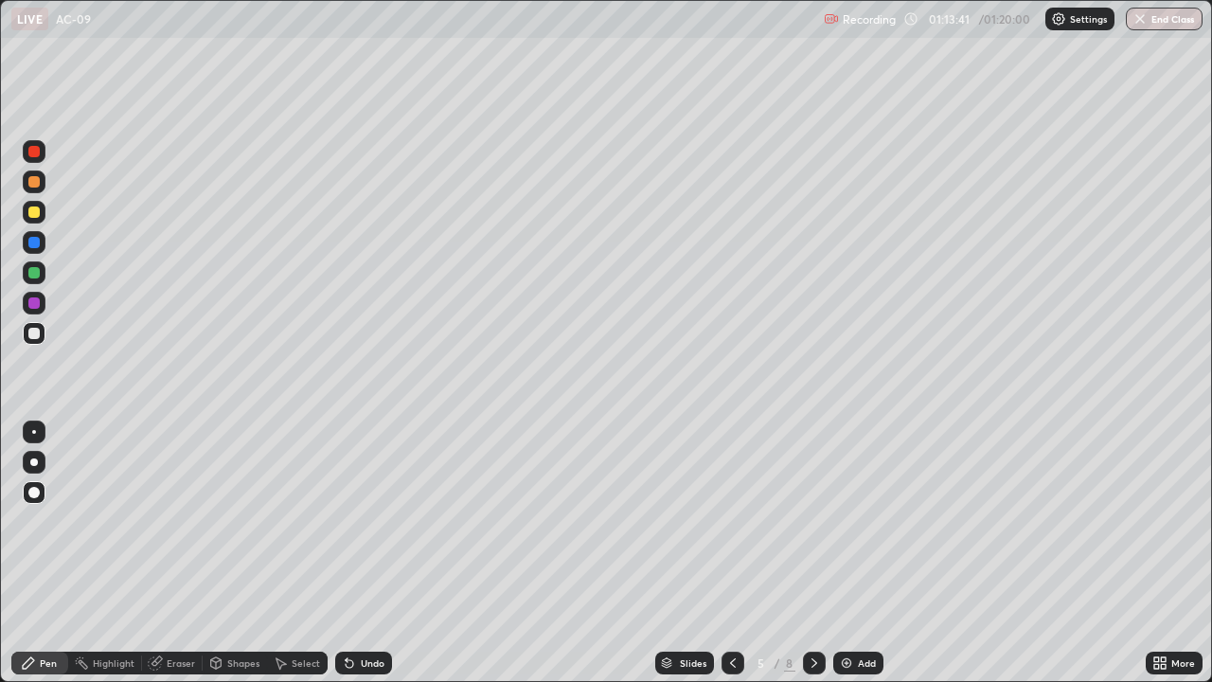
click at [849, 553] on img at bounding box center [846, 662] width 15 height 15
click at [370, 553] on div "Undo" at bounding box center [373, 662] width 24 height 9
click at [360, 553] on div "Undo" at bounding box center [363, 663] width 57 height 23
click at [347, 553] on icon at bounding box center [350, 664] width 8 height 8
click at [168, 553] on div "Eraser" at bounding box center [181, 662] width 28 height 9
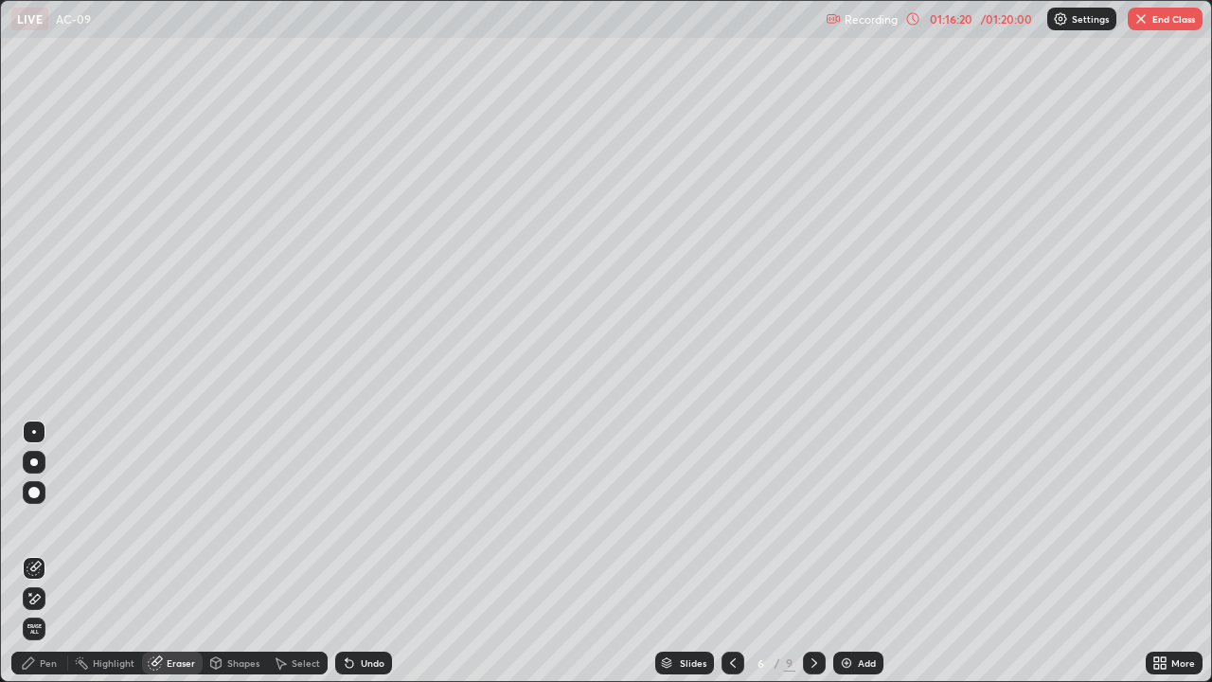
click at [22, 553] on icon at bounding box center [28, 662] width 15 height 15
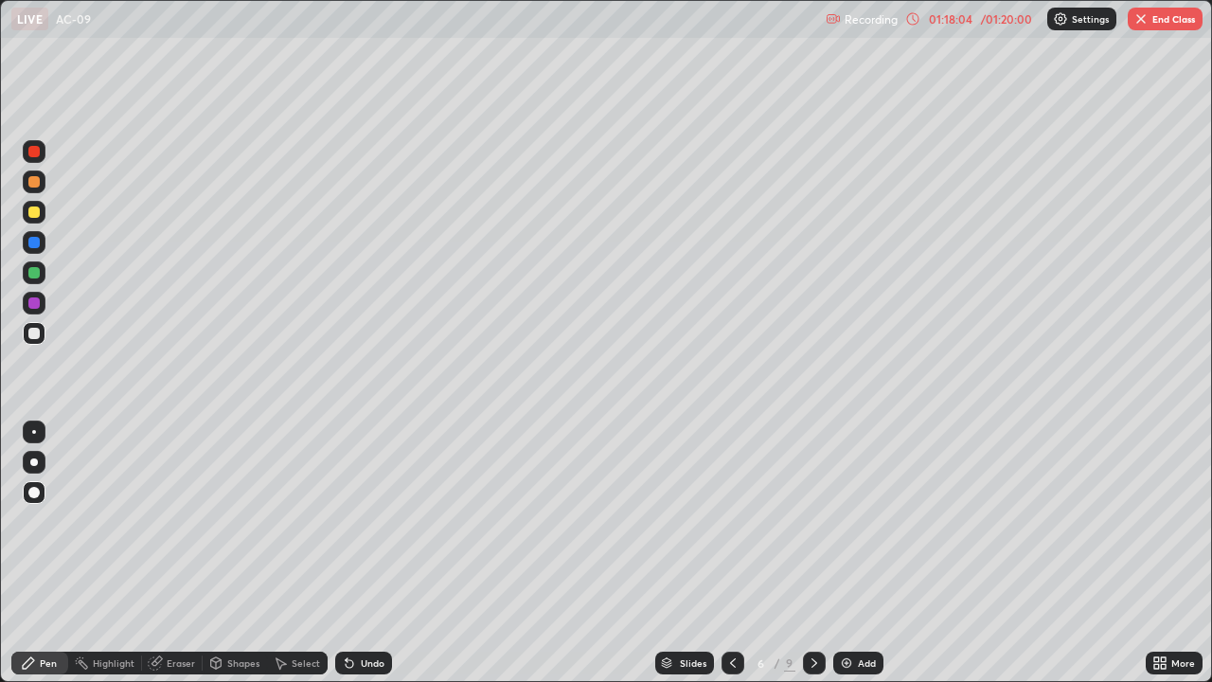
click at [1202, 12] on button "End Class" at bounding box center [1165, 19] width 75 height 23
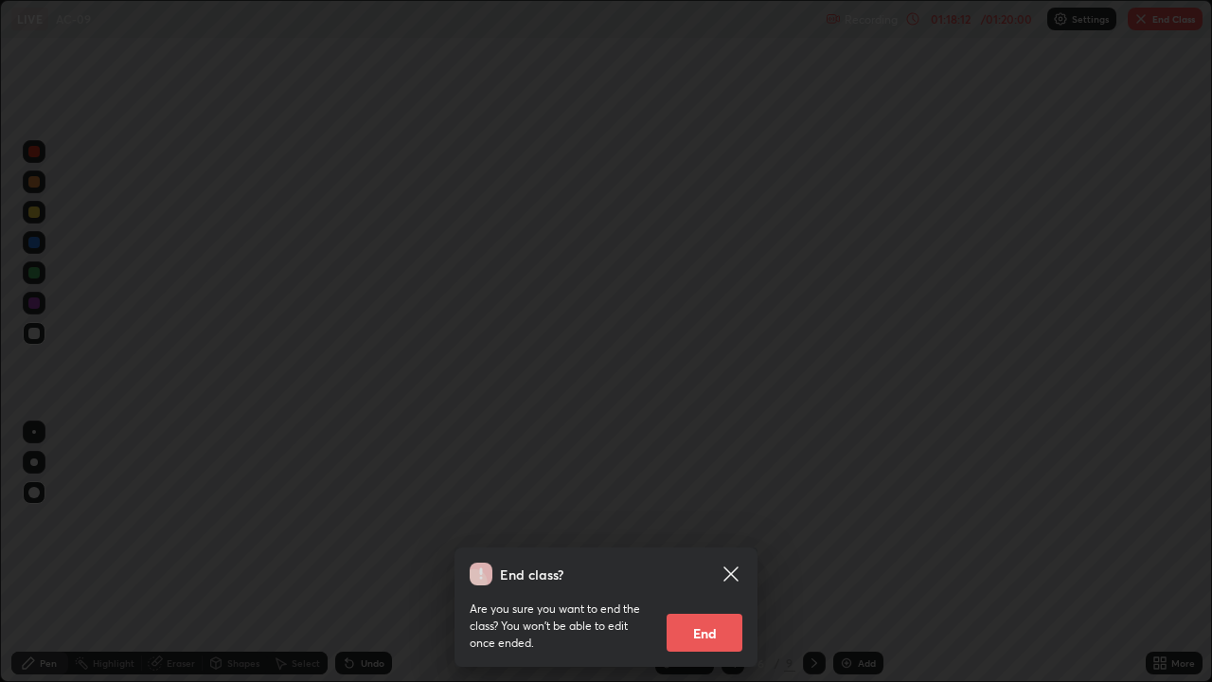
click at [738, 553] on icon at bounding box center [731, 574] width 23 height 23
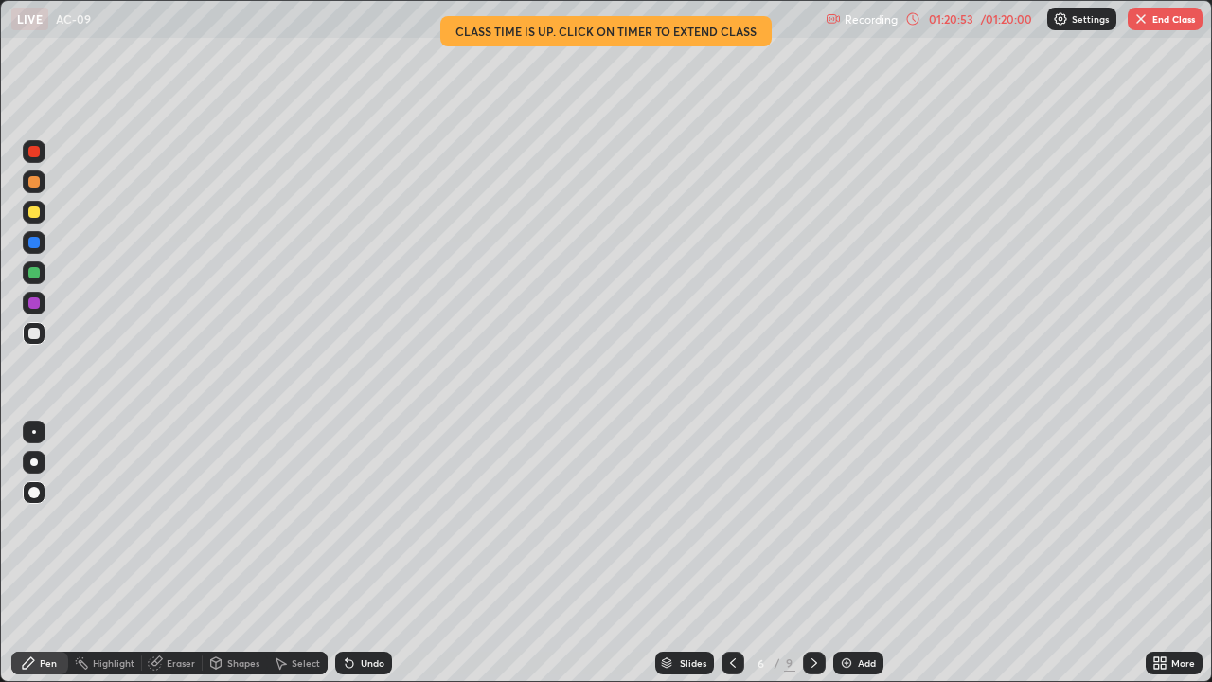
click at [731, 553] on icon at bounding box center [733, 662] width 15 height 15
click at [803, 553] on div at bounding box center [814, 663] width 23 height 38
click at [1146, 17] on img "button" at bounding box center [1141, 18] width 15 height 15
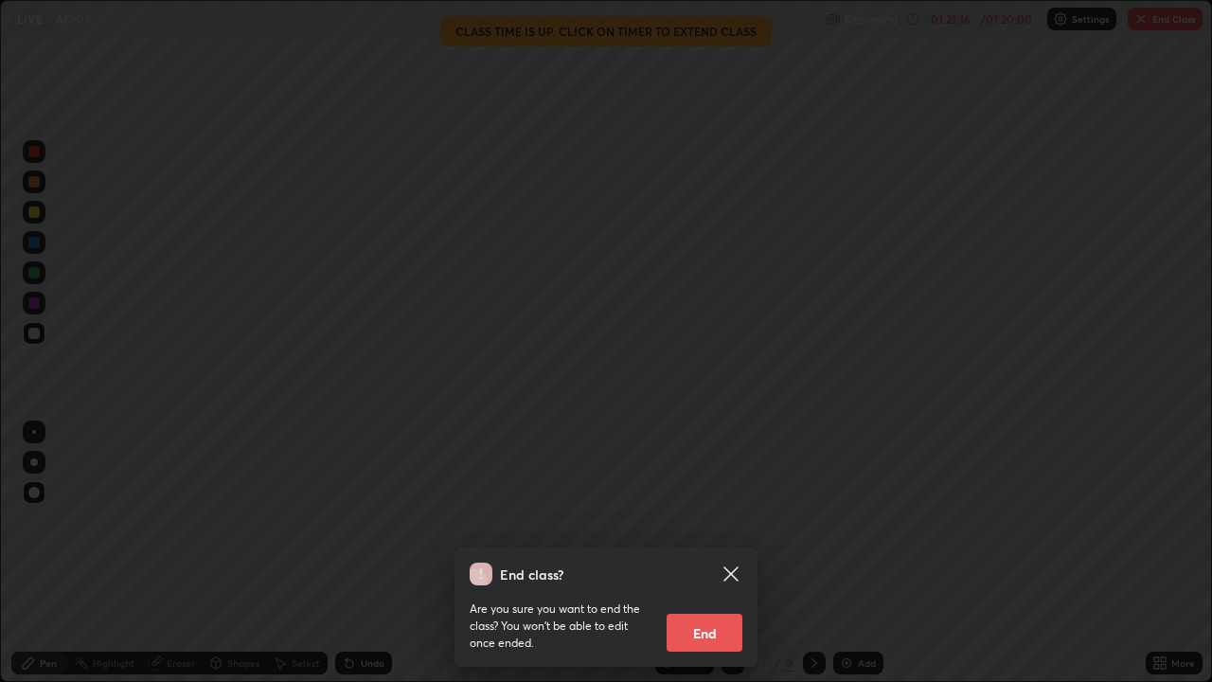
click at [706, 553] on button "End" at bounding box center [705, 633] width 76 height 38
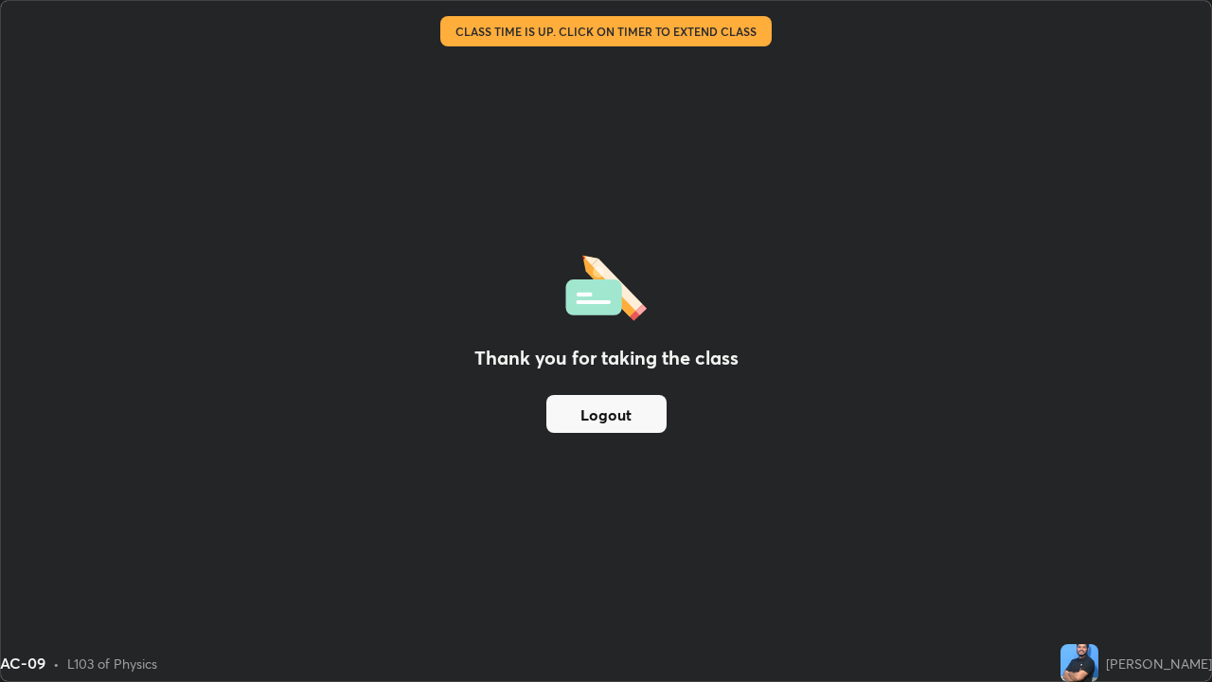
click at [808, 370] on div "Thank you for taking the class Logout" at bounding box center [606, 341] width 1211 height 680
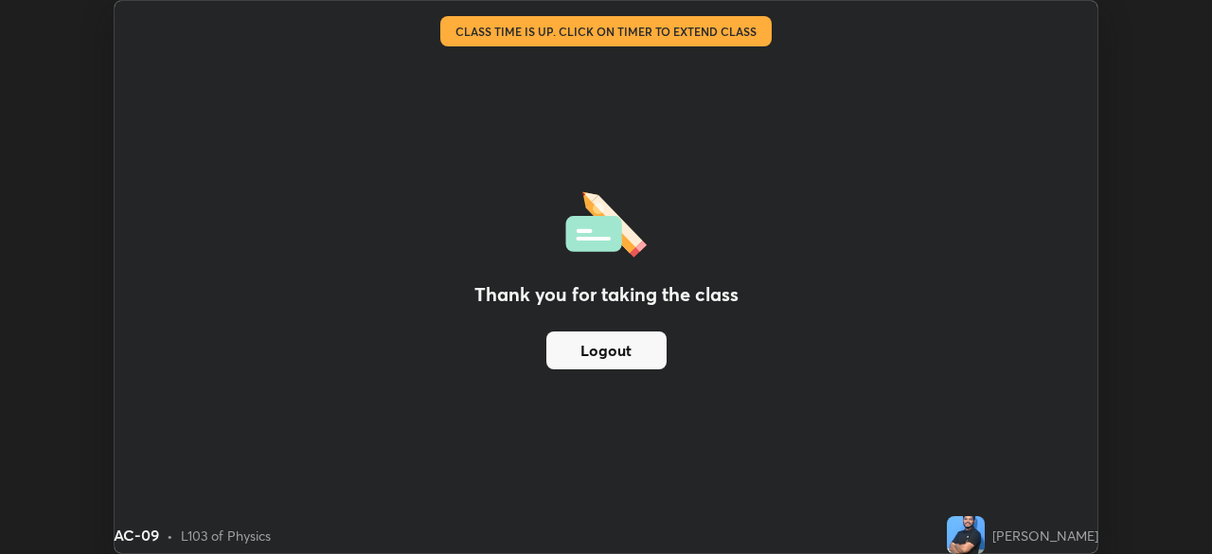
scroll to position [94169, 93510]
